Goal: Task Accomplishment & Management: Use online tool/utility

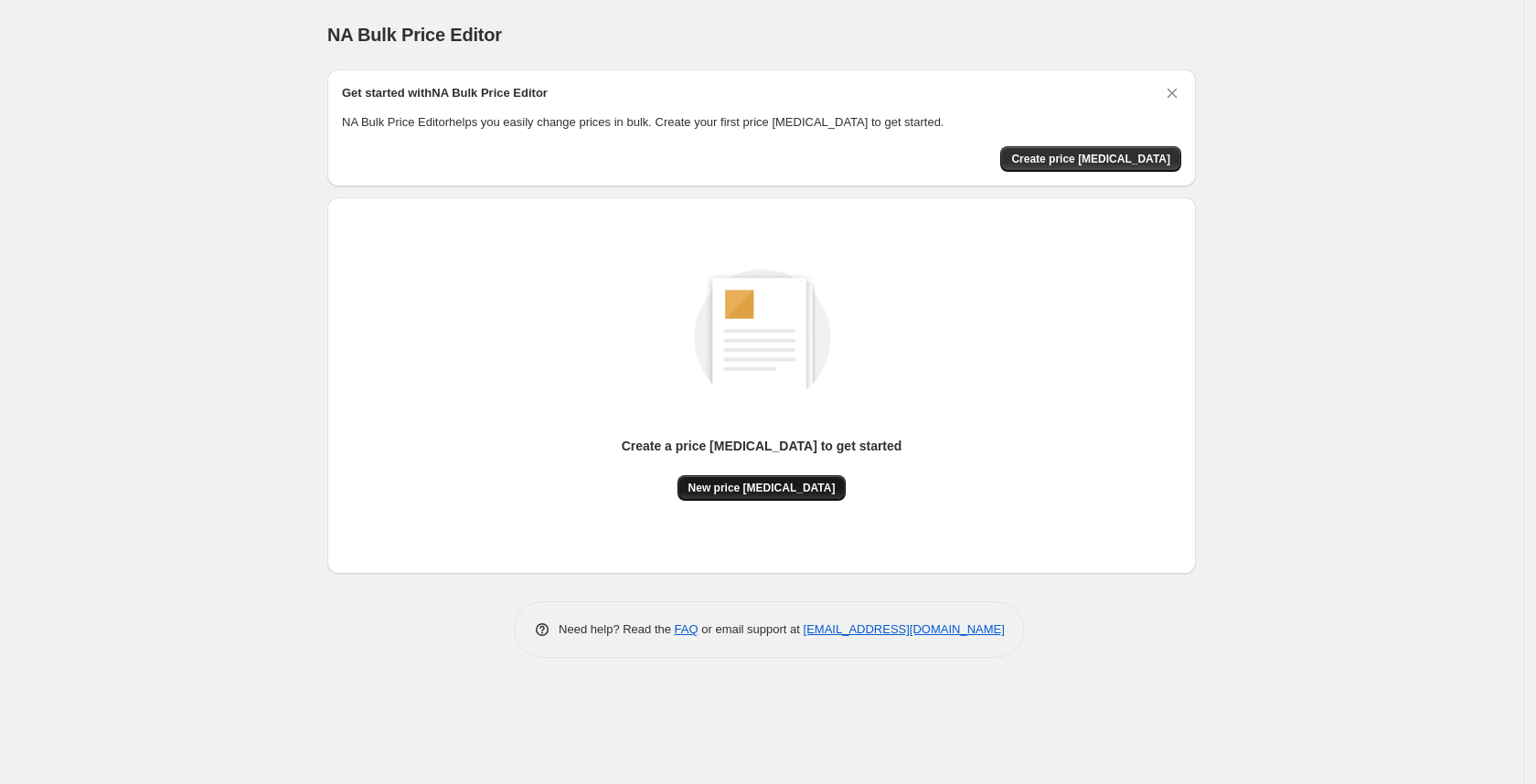
click at [714, 486] on span "New price [MEDICAL_DATA]" at bounding box center [762, 488] width 147 height 15
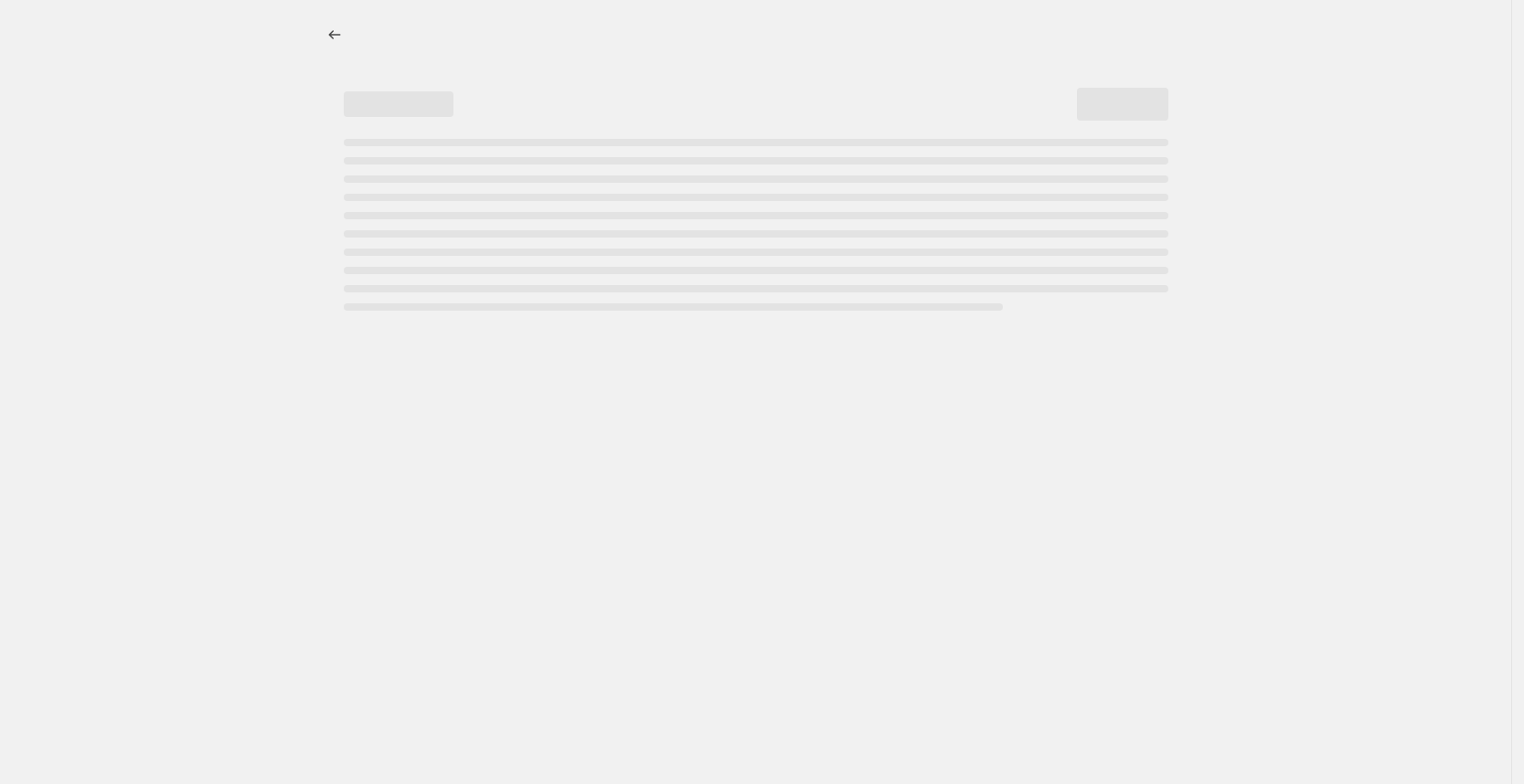
select select "percentage"
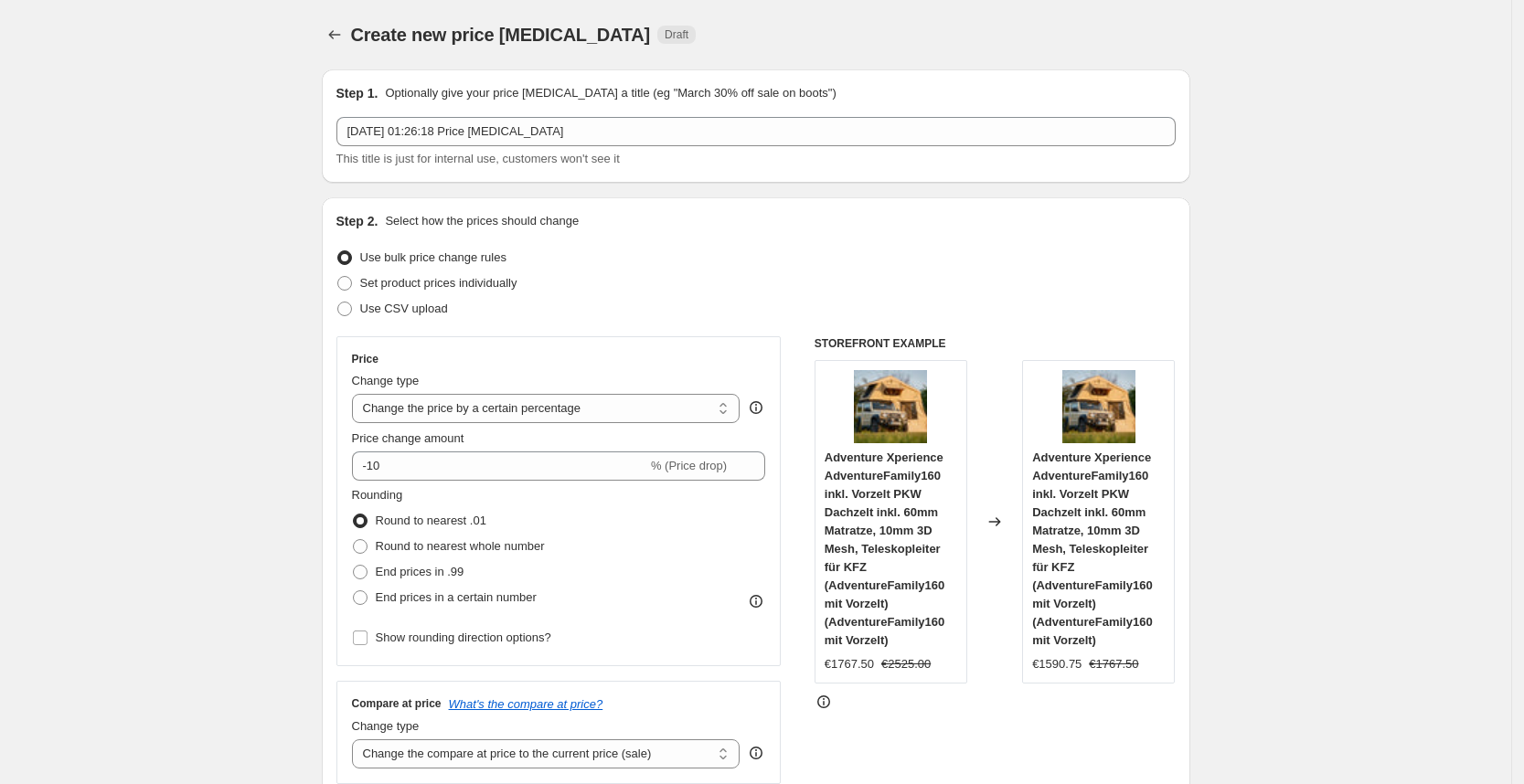
click at [409, 487] on fieldset "Rounding Round to nearest .01 Round to nearest whole number End prices in .99 E…" at bounding box center [448, 548] width 193 height 125
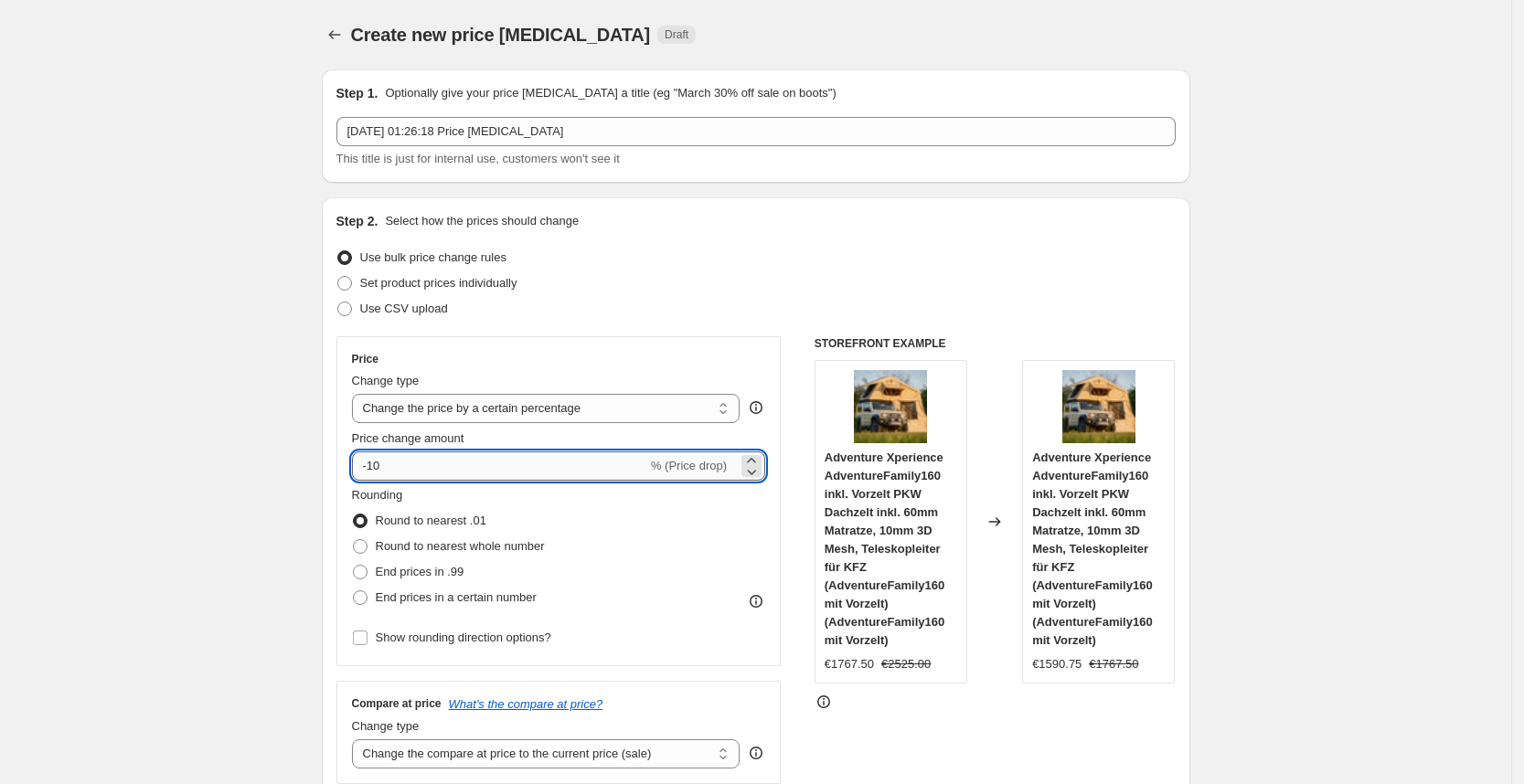
click at [424, 476] on input "-10" at bounding box center [500, 465] width 295 height 29
type input "-1"
click at [424, 476] on input "-1" at bounding box center [500, 465] width 295 height 29
type input "-30"
click at [594, 544] on div "Rounding Round to nearest .01 Round to nearest whole number End prices in .99 E…" at bounding box center [559, 548] width 414 height 125
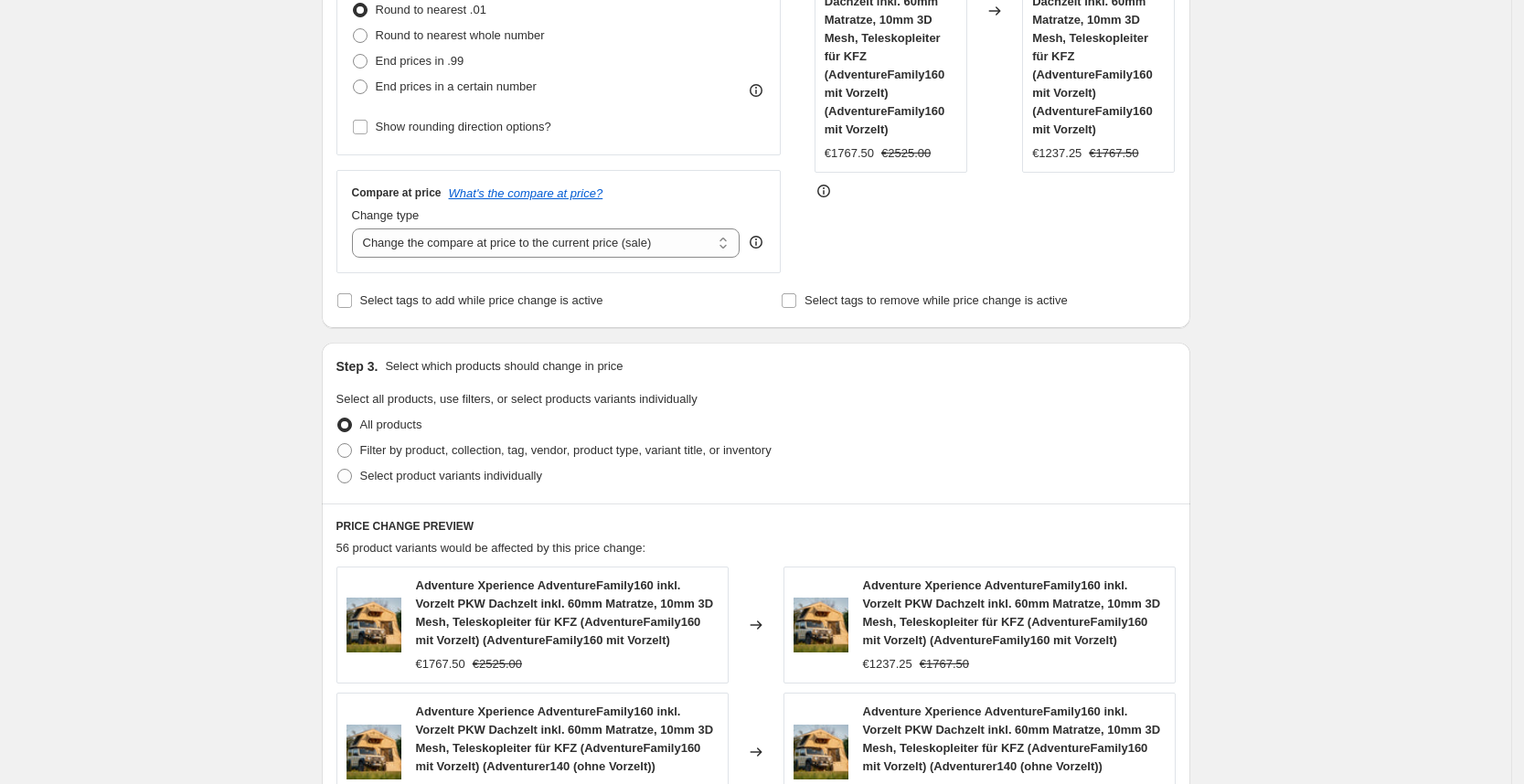
scroll to position [1274, 0]
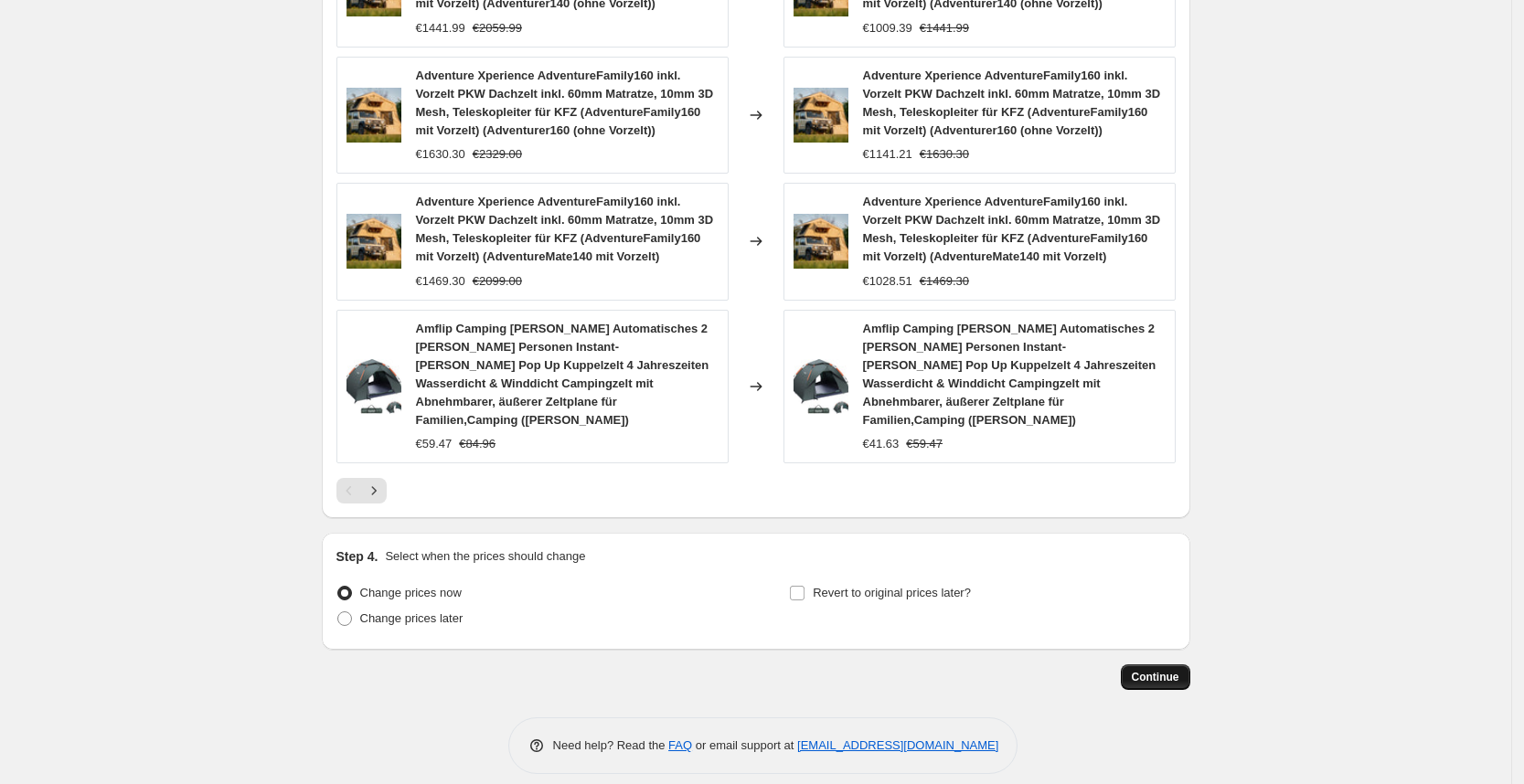
drag, startPoint x: 1199, startPoint y: 668, endPoint x: 1170, endPoint y: 664, distance: 29.3
click at [1158, 669] on span "Continue" at bounding box center [1156, 676] width 48 height 15
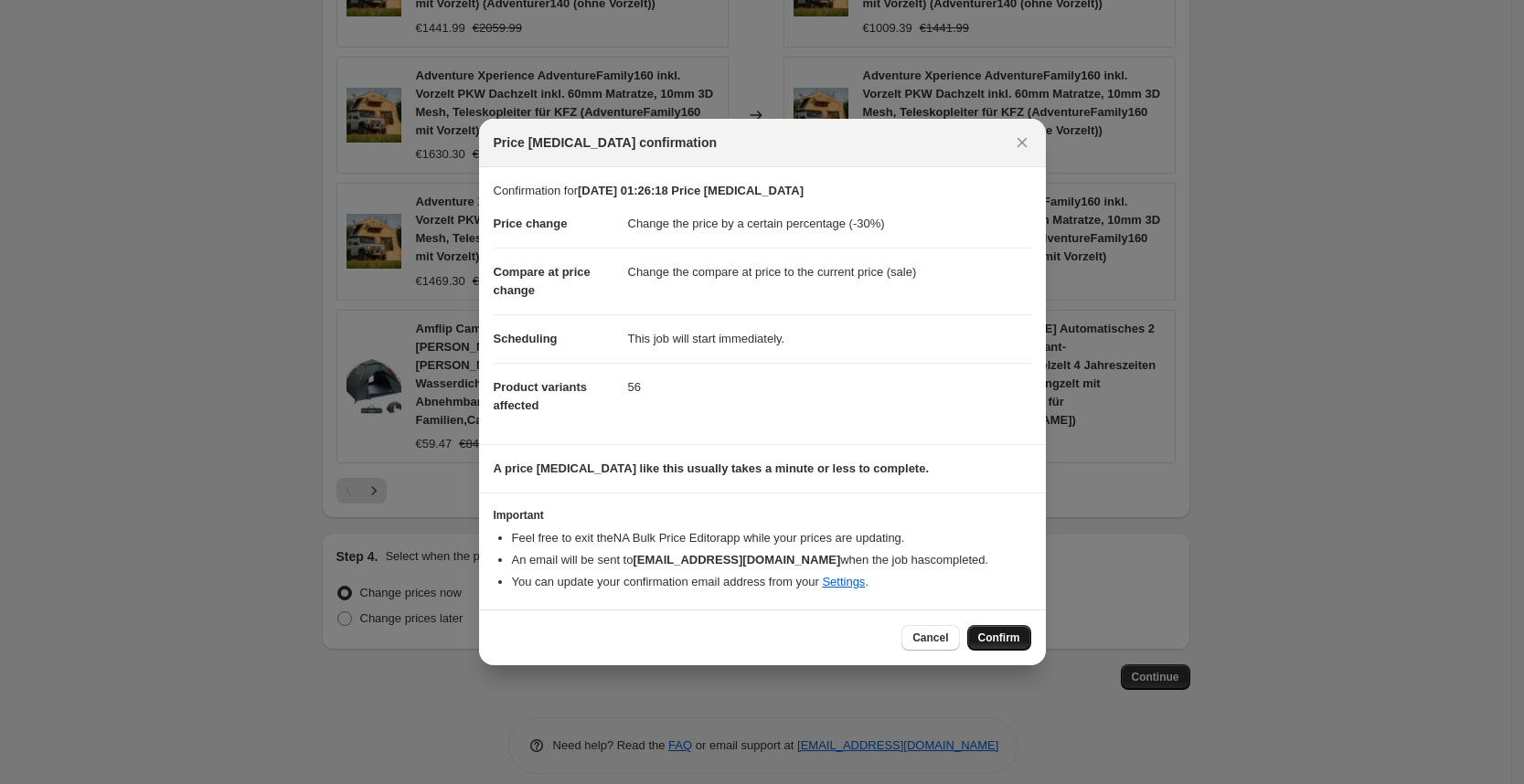
click at [989, 643] on span "Confirm" at bounding box center [999, 637] width 42 height 15
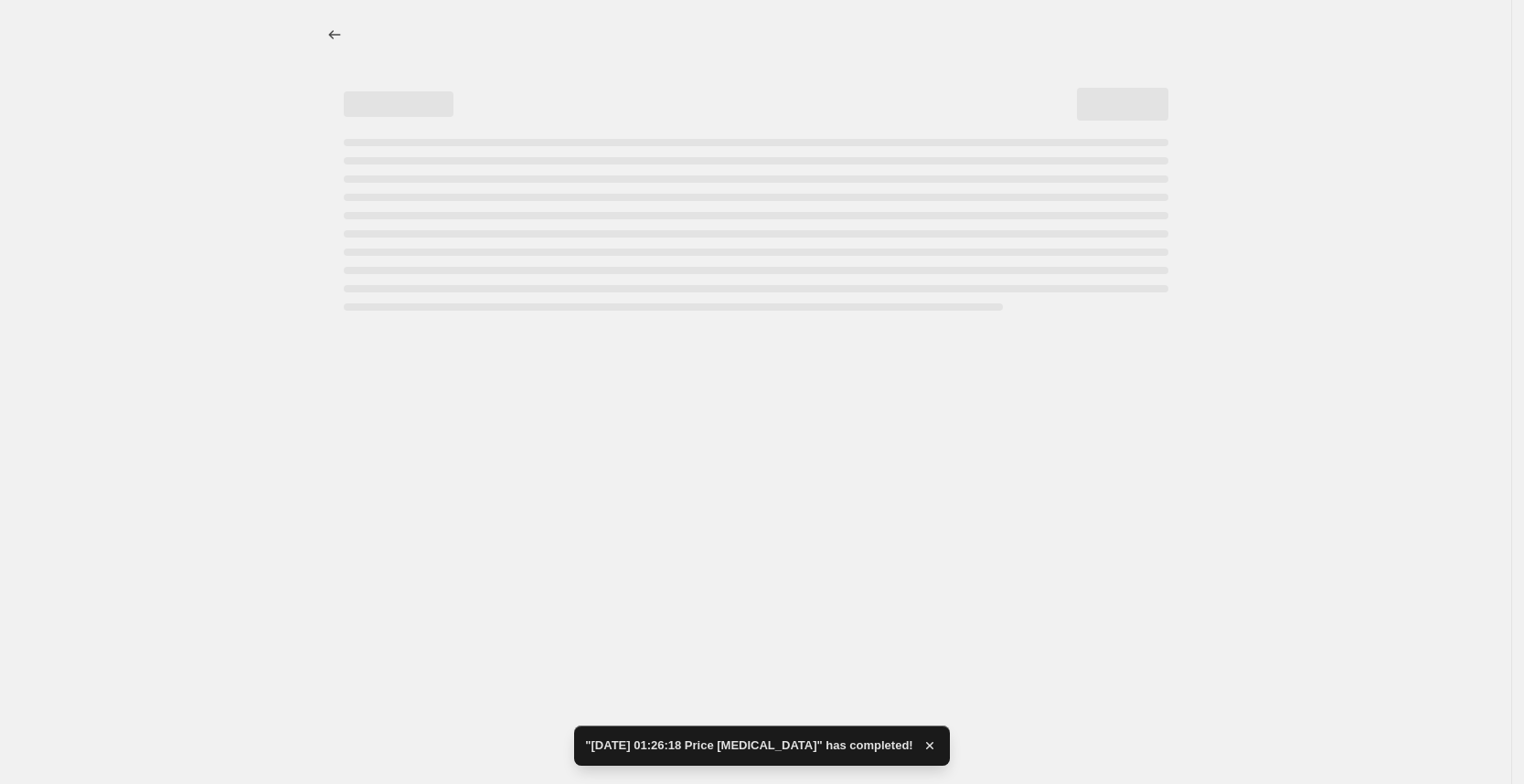
select select "percentage"
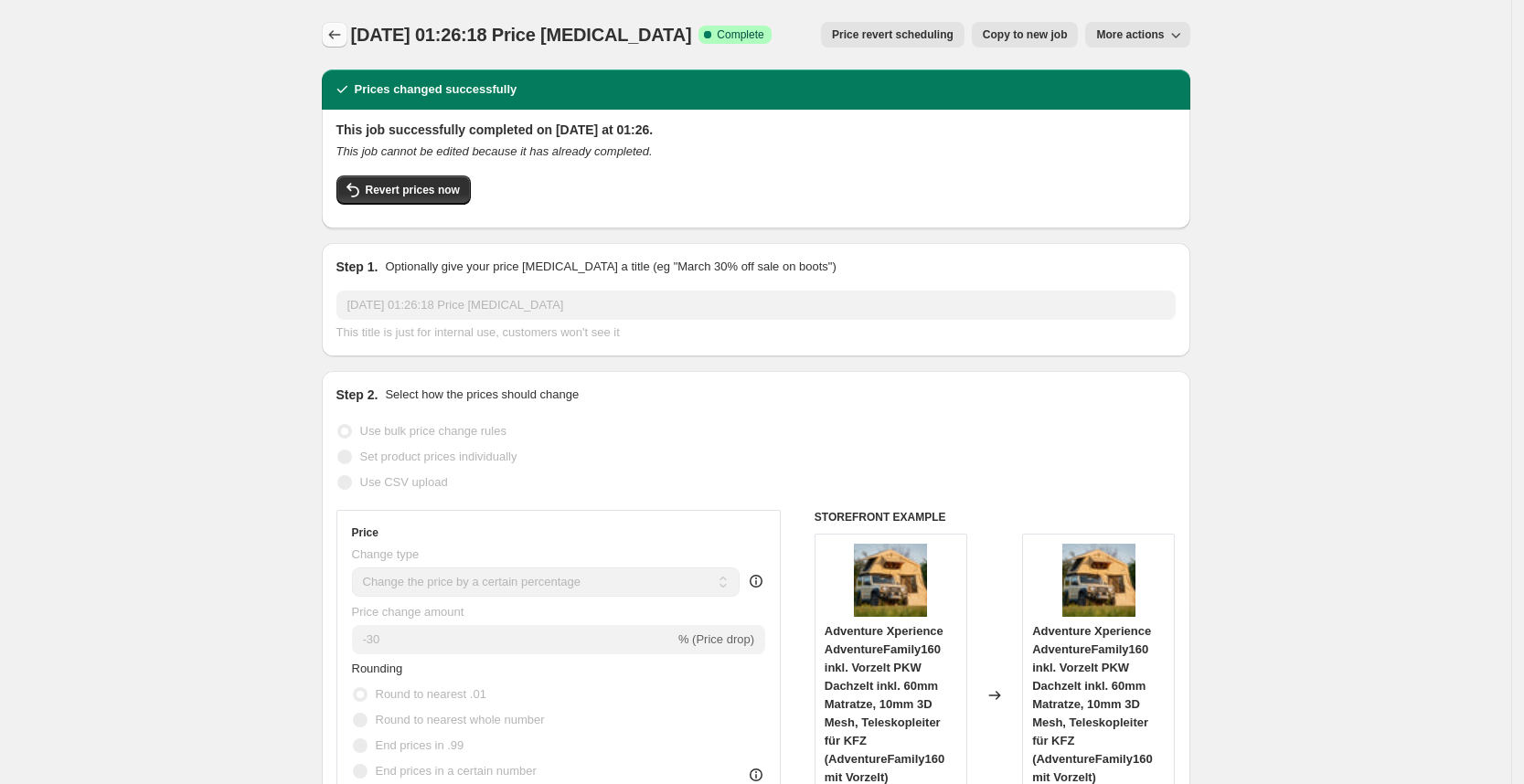
click at [335, 33] on icon "Price change jobs" at bounding box center [334, 35] width 18 height 18
